Goal: Complete application form: Complete application form

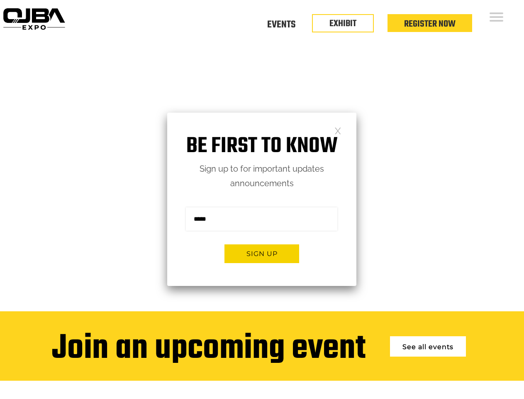
click at [262, 199] on form "Sign me up for the newsletter! ******* Sign up" at bounding box center [261, 238] width 189 height 95
click at [262, 253] on button "Sign up" at bounding box center [262, 253] width 75 height 19
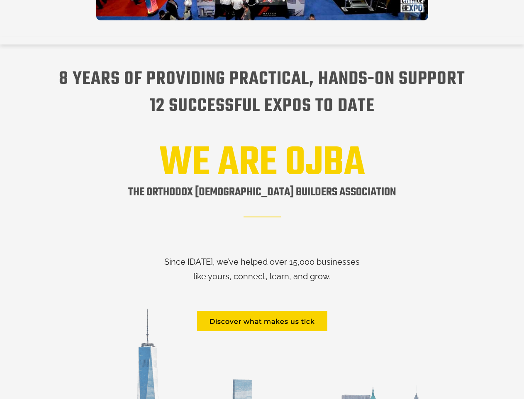
scroll to position [1824, 0]
